Goal: Information Seeking & Learning: Learn about a topic

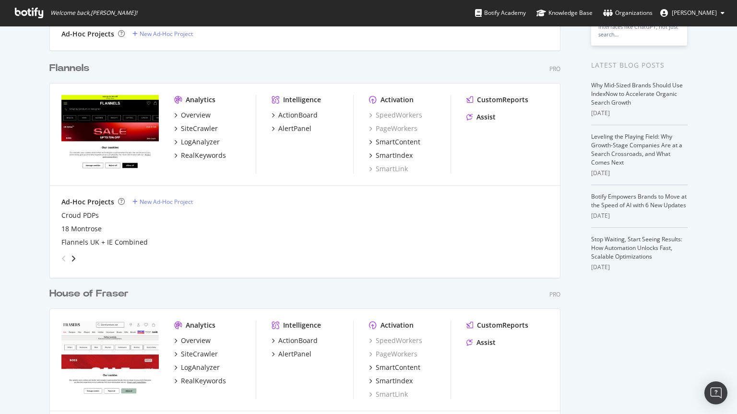
scroll to position [179, 0]
click at [85, 298] on div "House of Fraser" at bounding box center [88, 294] width 79 height 14
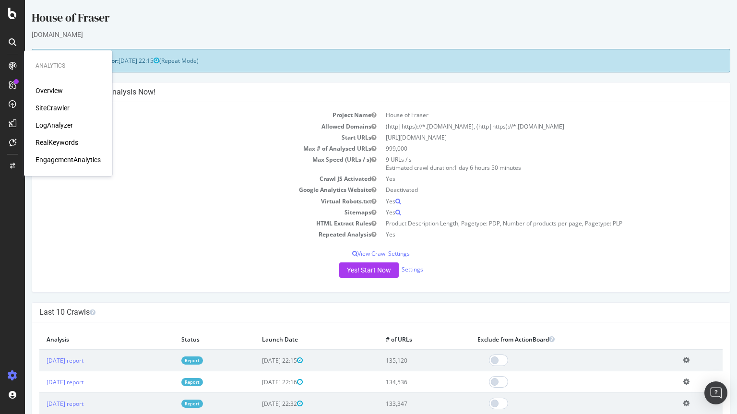
click at [50, 110] on div "SiteCrawler" at bounding box center [53, 108] width 34 height 10
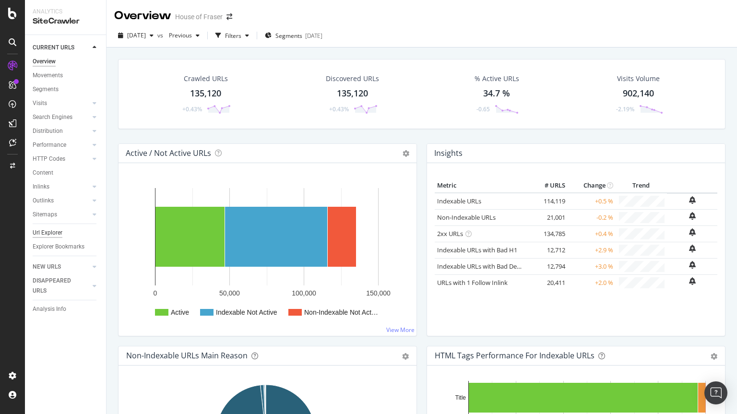
click at [48, 235] on div "Url Explorer" at bounding box center [48, 233] width 30 height 10
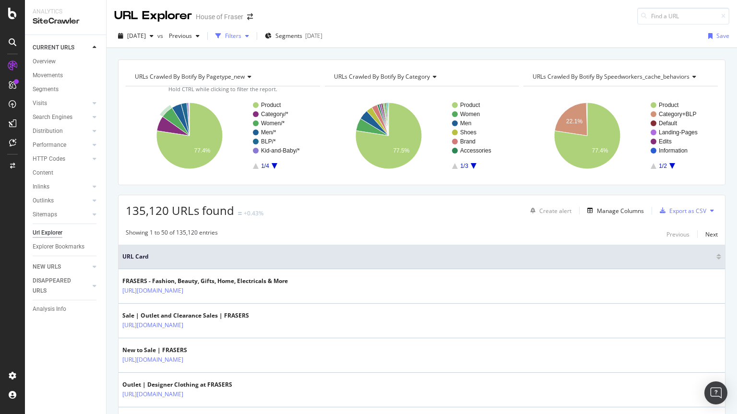
click at [242, 38] on div "Filters" at bounding box center [233, 36] width 16 height 8
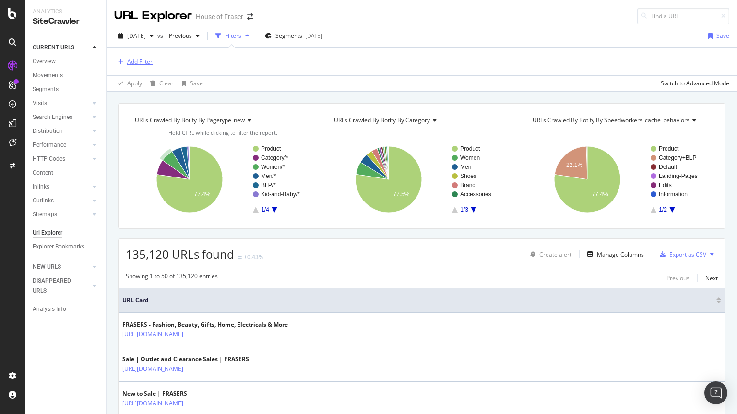
click at [143, 61] on div "Add Filter" at bounding box center [139, 62] width 25 height 8
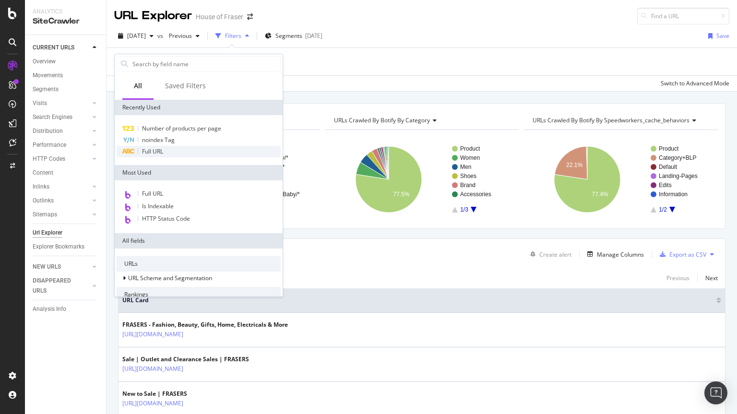
click at [154, 156] on div "Full URL" at bounding box center [199, 152] width 164 height 12
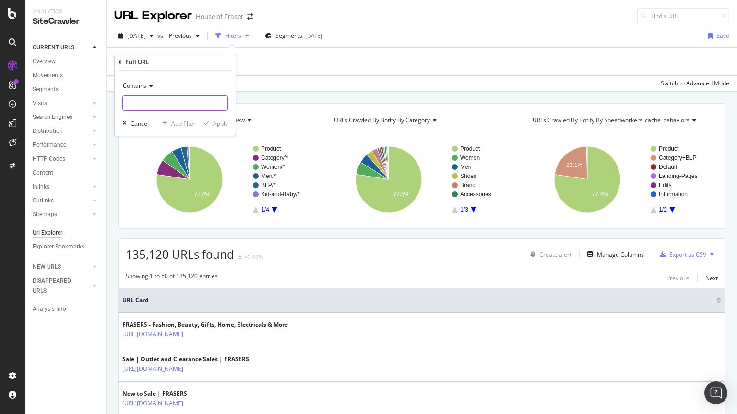
click at [171, 100] on input "text" at bounding box center [175, 103] width 105 height 15
type input "/saucony"
click at [220, 128] on div "Apply" at bounding box center [214, 123] width 28 height 9
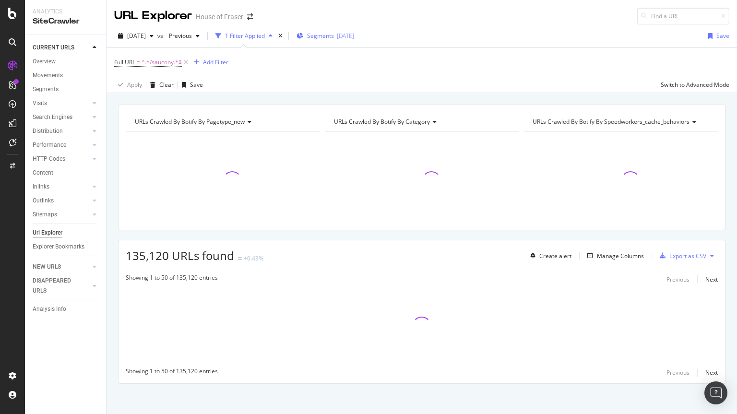
click at [334, 33] on span "Segments" at bounding box center [320, 36] width 27 height 8
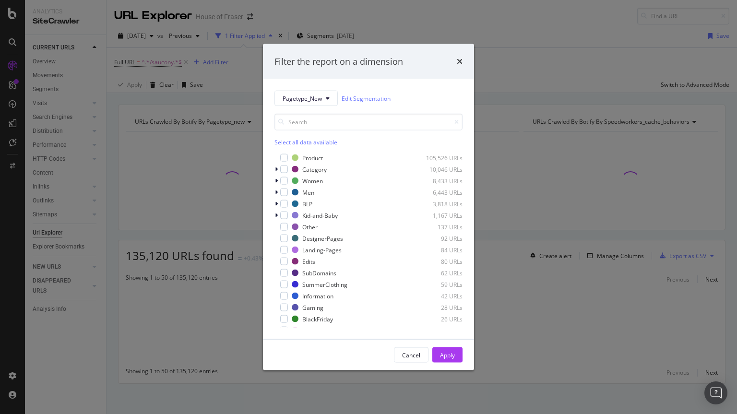
click at [316, 140] on div "Select all data available" at bounding box center [369, 142] width 188 height 8
click at [285, 153] on div "Product 105,526 URLs" at bounding box center [369, 158] width 188 height 10
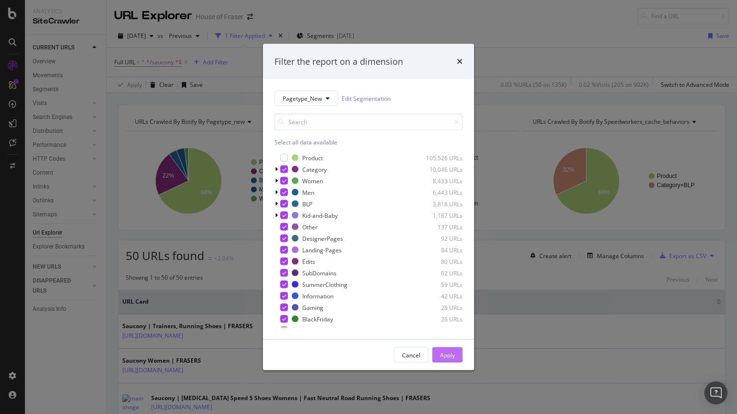
click at [458, 361] on button "Apply" at bounding box center [448, 355] width 30 height 15
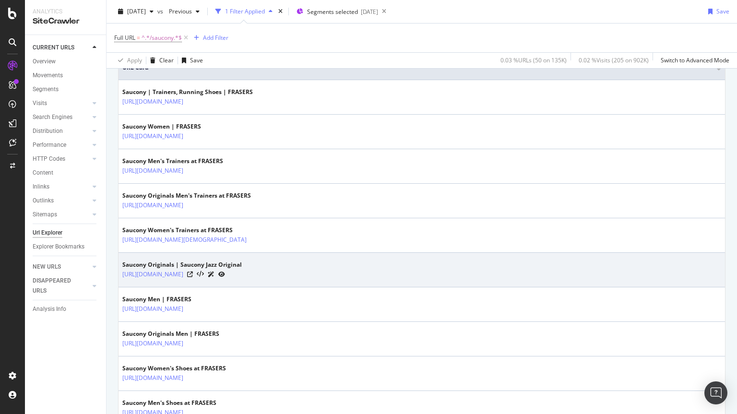
scroll to position [235, 0]
click at [193, 274] on icon at bounding box center [190, 274] width 6 height 6
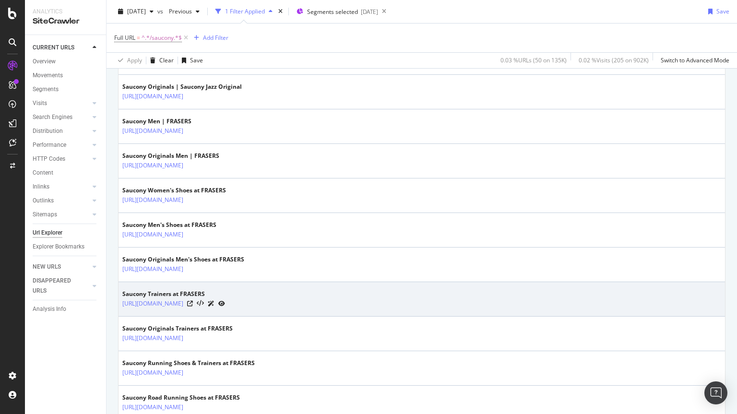
scroll to position [415, 0]
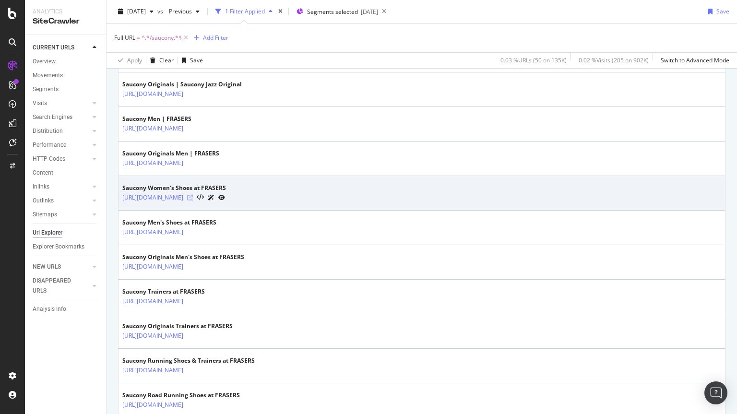
click at [193, 198] on icon at bounding box center [190, 198] width 6 height 6
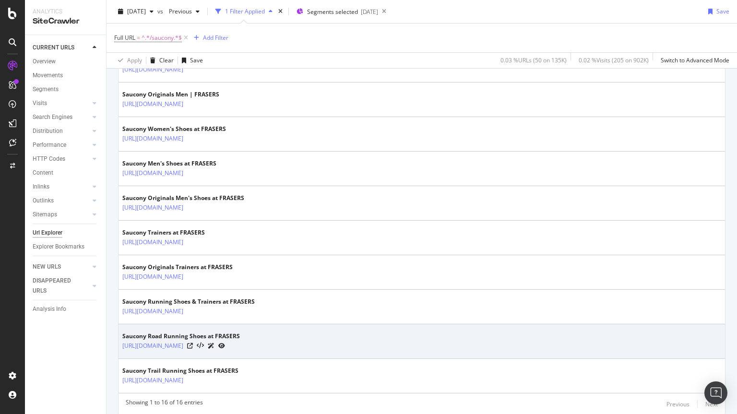
scroll to position [475, 0]
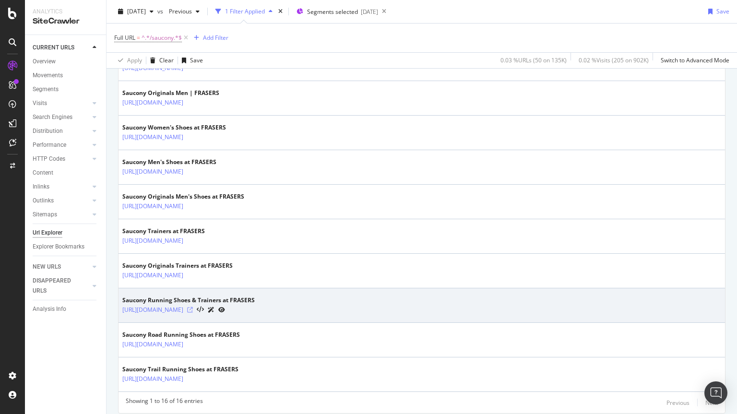
click at [193, 309] on icon at bounding box center [190, 310] width 6 height 6
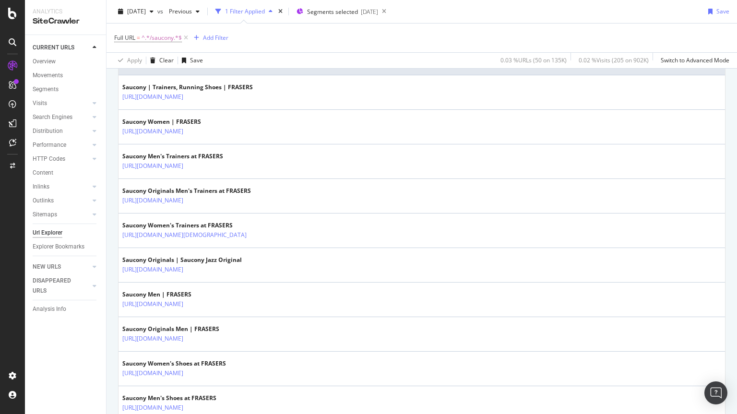
scroll to position [213, 0]
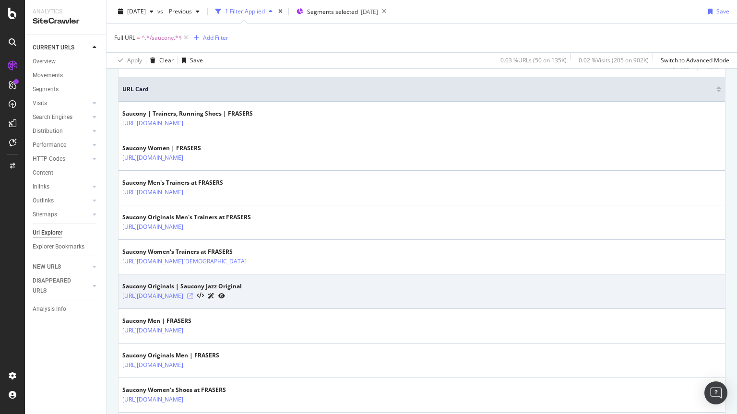
click at [193, 296] on icon at bounding box center [190, 296] width 6 height 6
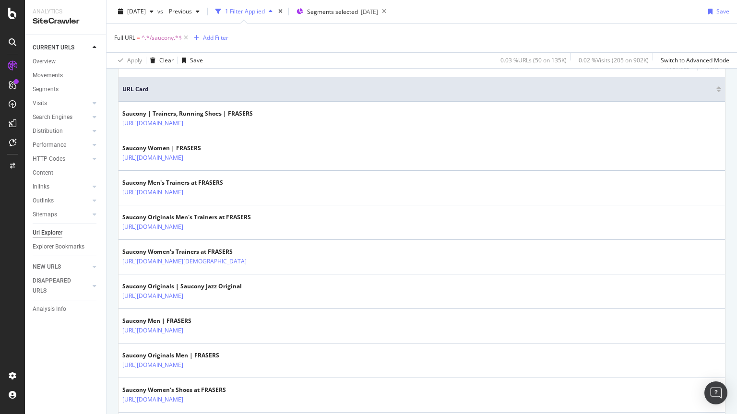
click at [157, 39] on span "^.*/saucony.*$" at bounding box center [162, 37] width 40 height 13
click at [159, 79] on input "/saucony" at bounding box center [168, 77] width 91 height 15
type input "/[PERSON_NAME]"
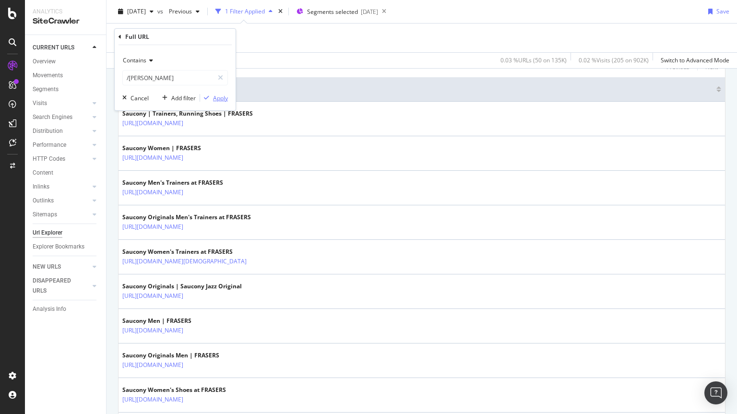
click at [219, 96] on div "Apply" at bounding box center [220, 98] width 15 height 8
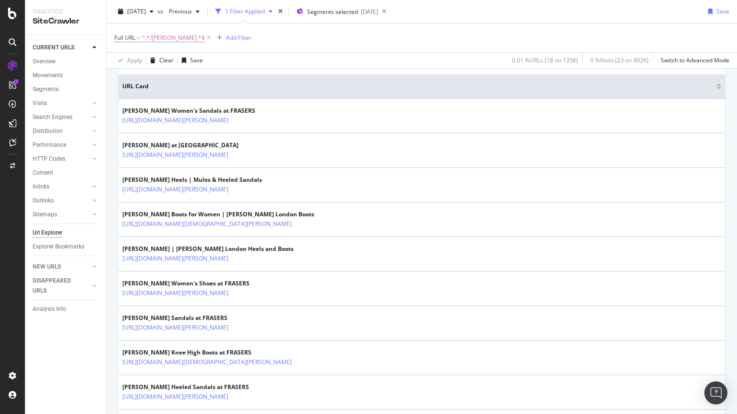
scroll to position [188, 0]
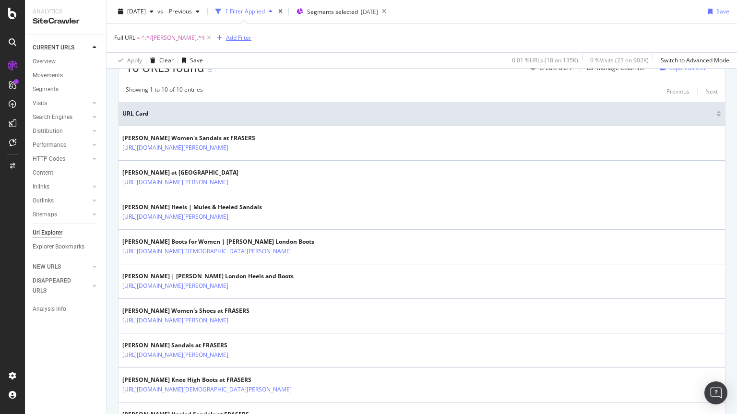
click at [226, 35] on div "Add Filter" at bounding box center [238, 38] width 25 height 8
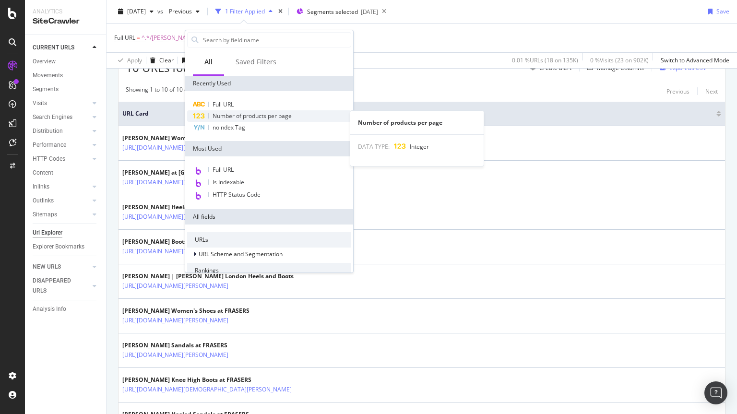
click at [244, 113] on span "Number of products per page" at bounding box center [252, 116] width 79 height 8
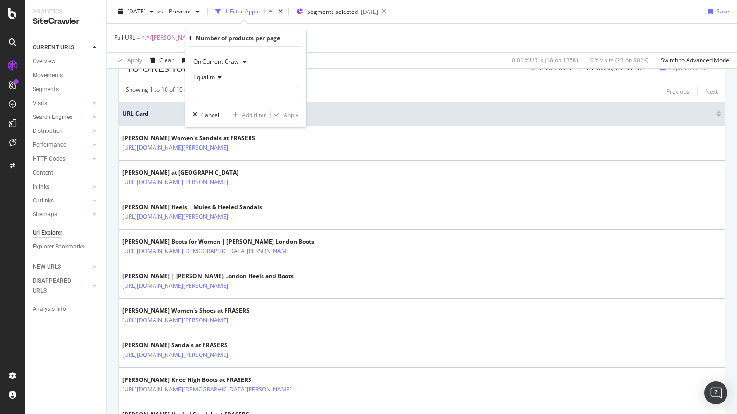
click at [215, 77] on span "Equal to" at bounding box center [204, 77] width 22 height 8
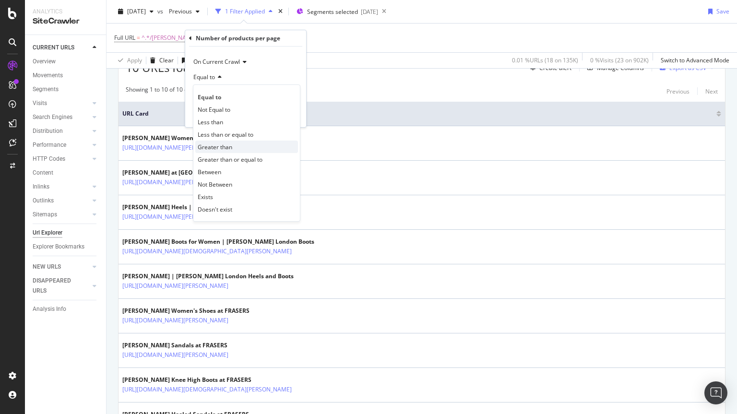
click at [218, 149] on span "Greater than" at bounding box center [215, 147] width 35 height 8
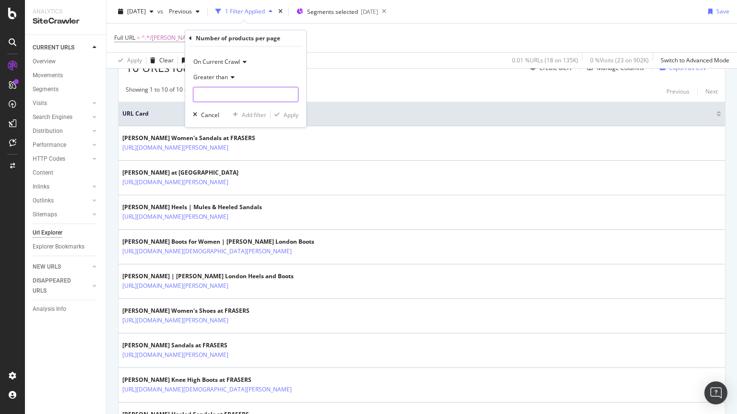
click at [213, 97] on input "number" at bounding box center [246, 94] width 106 height 15
type input "4"
click at [286, 117] on div "Apply" at bounding box center [291, 115] width 15 height 8
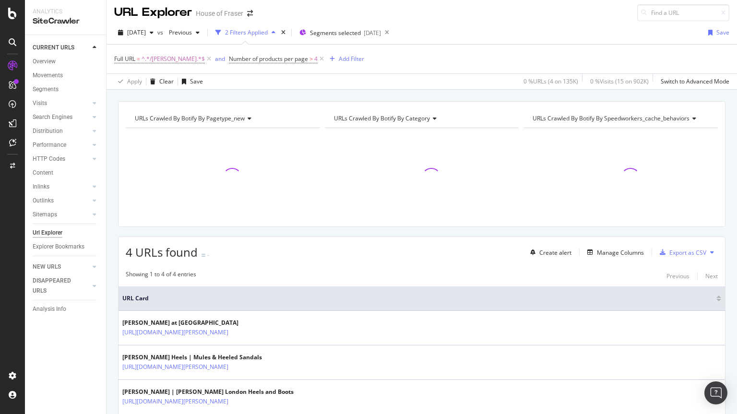
scroll to position [94, 0]
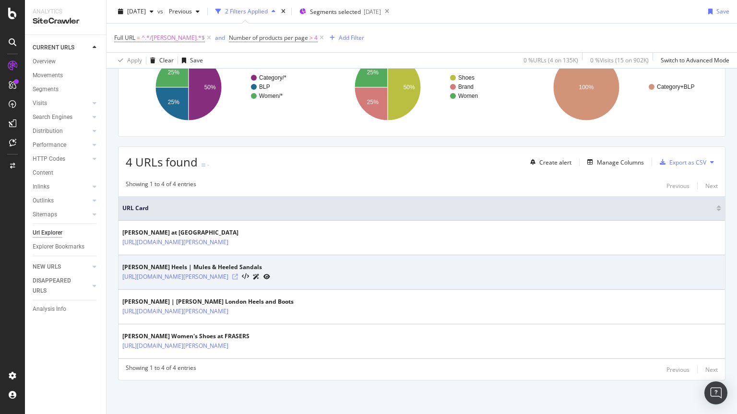
click at [238, 278] on icon at bounding box center [235, 277] width 6 height 6
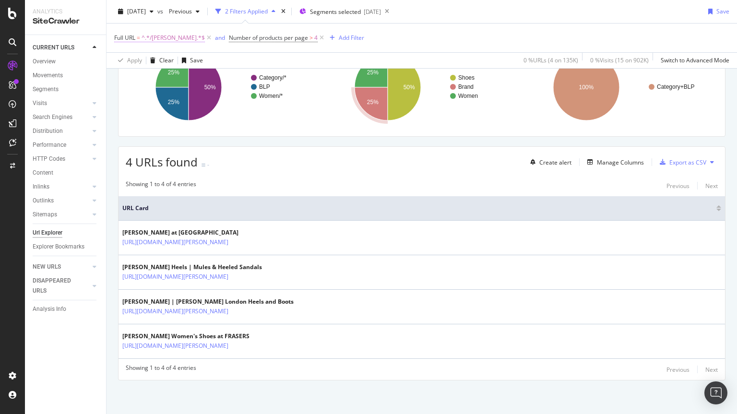
click at [162, 36] on span "^.*/[PERSON_NAME].*$" at bounding box center [173, 37] width 63 height 13
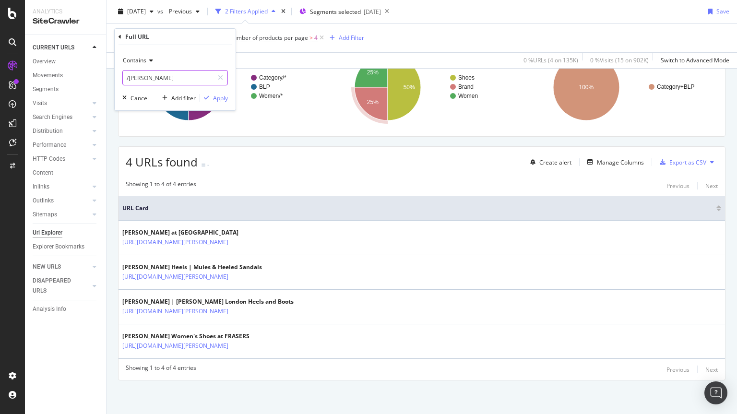
click at [157, 80] on input "/[PERSON_NAME]" at bounding box center [168, 77] width 91 height 15
click at [154, 79] on input "/[PERSON_NAME]" at bounding box center [168, 77] width 91 height 15
type input "/by-far"
click at [212, 96] on div "button" at bounding box center [206, 98] width 13 height 6
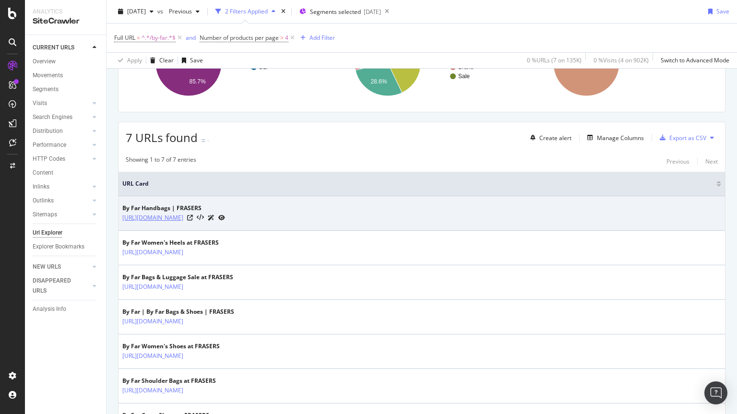
scroll to position [197, 0]
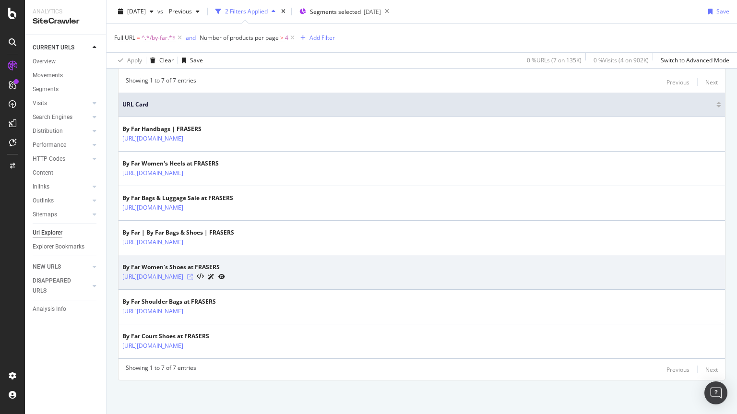
click at [193, 278] on icon at bounding box center [190, 277] width 6 height 6
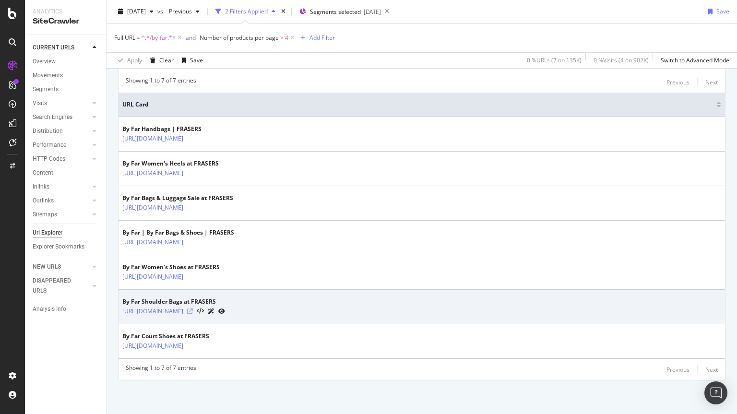
click at [193, 311] on icon at bounding box center [190, 312] width 6 height 6
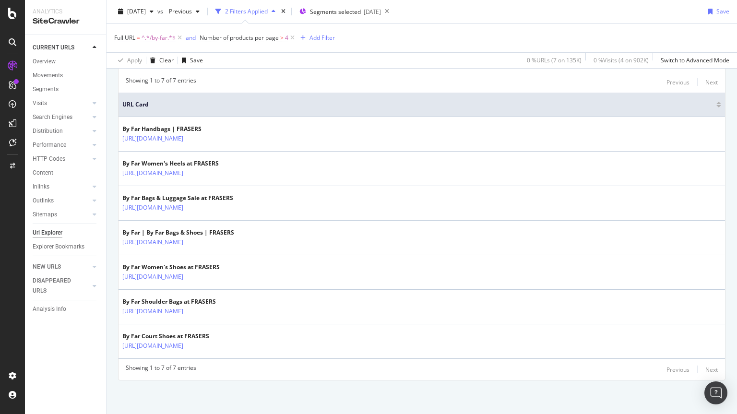
click at [160, 38] on span "^.*/by-far.*$" at bounding box center [159, 37] width 34 height 13
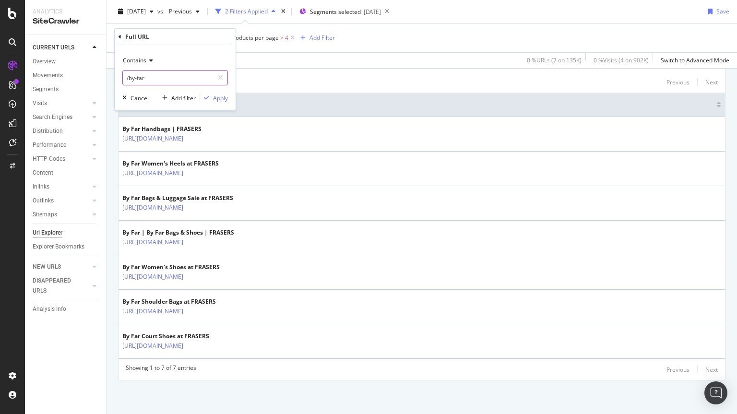
click at [159, 83] on input "/by-far" at bounding box center [168, 77] width 91 height 15
click at [150, 79] on input "/by-far" at bounding box center [168, 77] width 91 height 15
type input "/pleasures"
click at [217, 97] on div "Apply" at bounding box center [220, 98] width 15 height 8
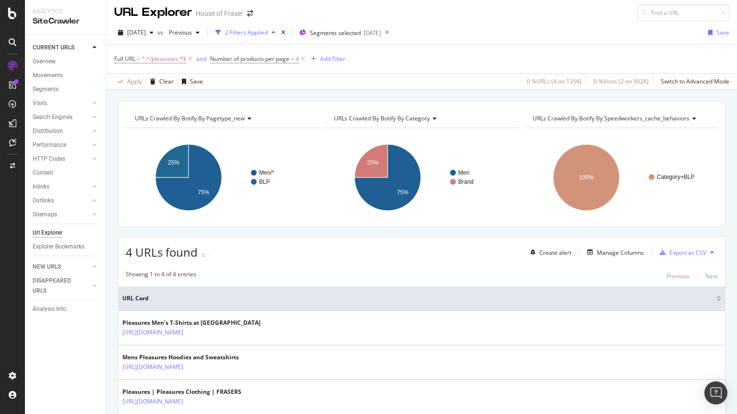
scroll to position [94, 0]
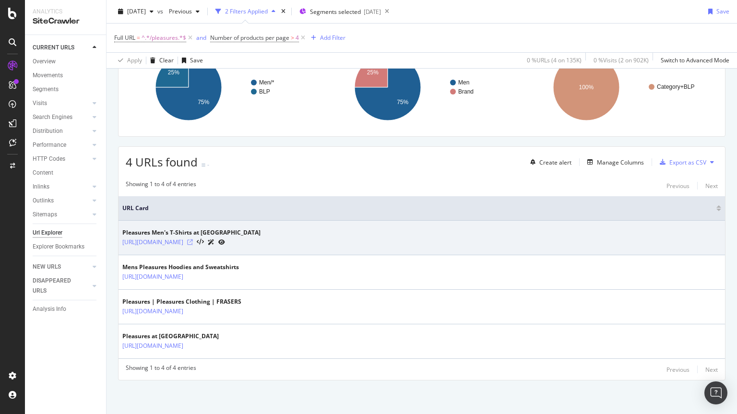
click at [193, 242] on icon at bounding box center [190, 243] width 6 height 6
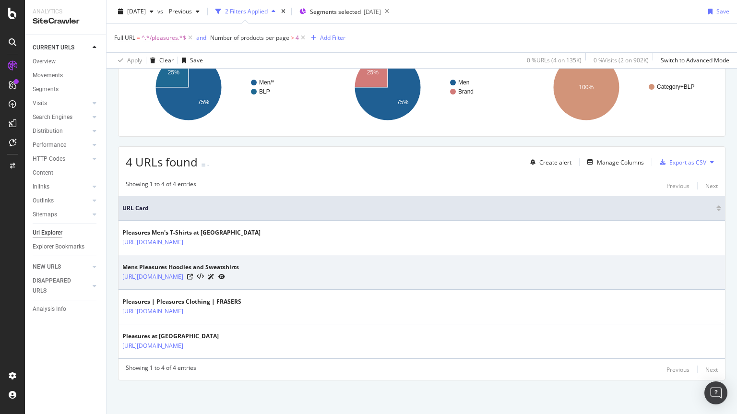
drag, startPoint x: 322, startPoint y: 286, endPoint x: 209, endPoint y: 287, distance: 112.4
click at [209, 287] on td "Mens Pleasures Hoodies and Sweatshirts [URL][DOMAIN_NAME]" at bounding box center [422, 272] width 607 height 35
copy link "/men/hoodies-and-sweatshirts/pleasures"
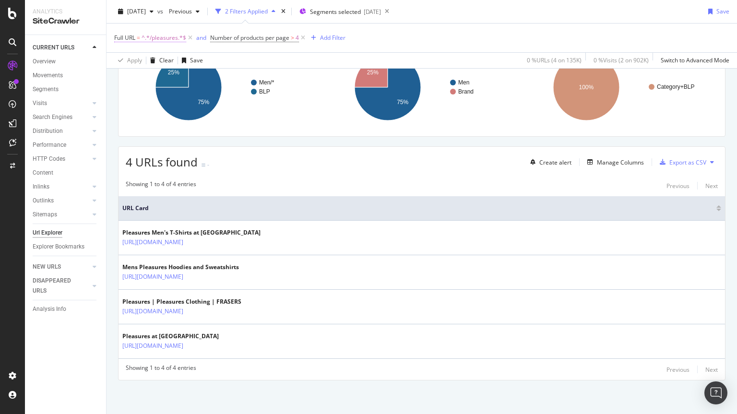
click at [175, 36] on span "^.*/pleasures.*$" at bounding box center [164, 37] width 45 height 13
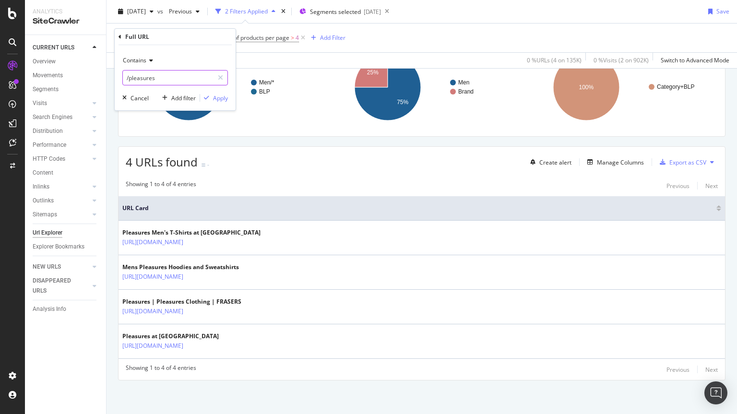
click at [166, 77] on input "/pleasures" at bounding box center [168, 77] width 91 height 15
type input "/police"
click at [216, 97] on div "Apply" at bounding box center [220, 98] width 15 height 8
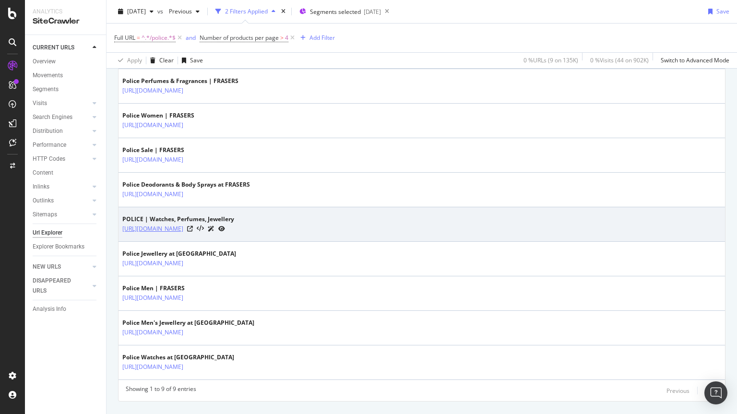
scroll to position [266, 0]
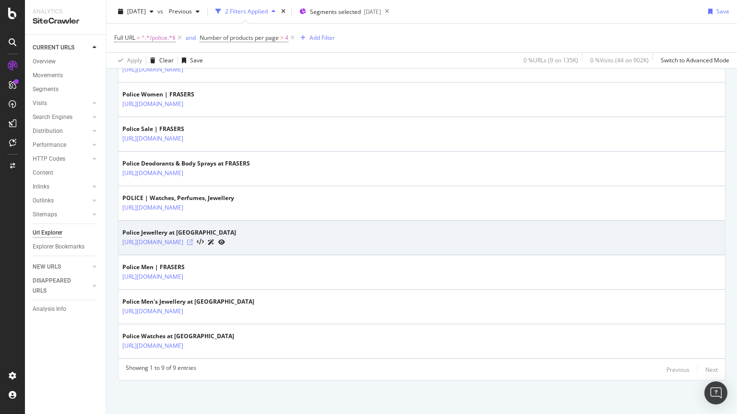
click at [193, 242] on icon at bounding box center [190, 243] width 6 height 6
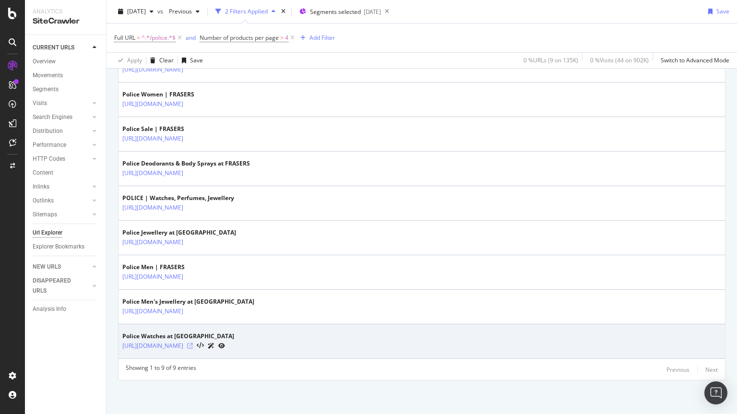
click at [193, 345] on icon at bounding box center [190, 346] width 6 height 6
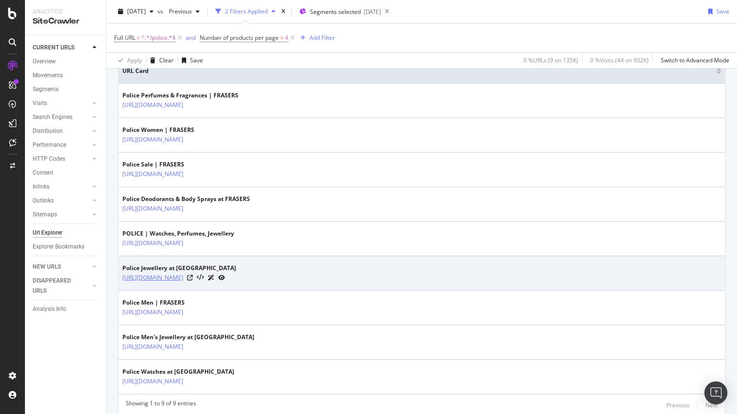
scroll to position [233, 0]
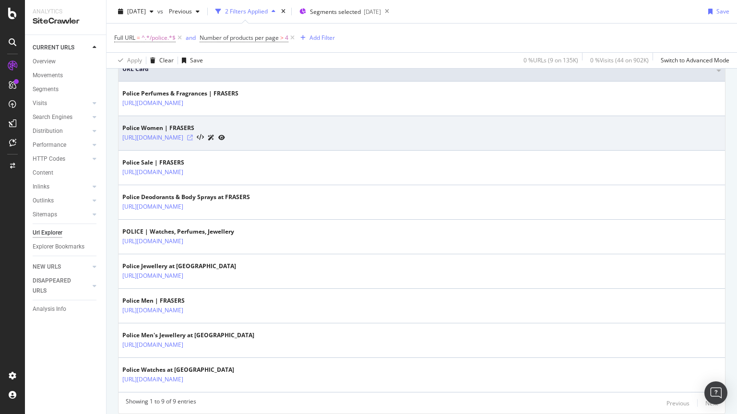
click at [193, 137] on icon at bounding box center [190, 138] width 6 height 6
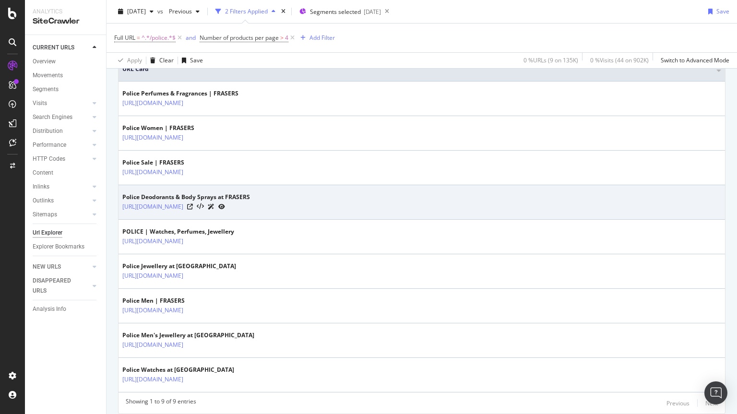
scroll to position [266, 0]
